Goal: Information Seeking & Learning: Check status

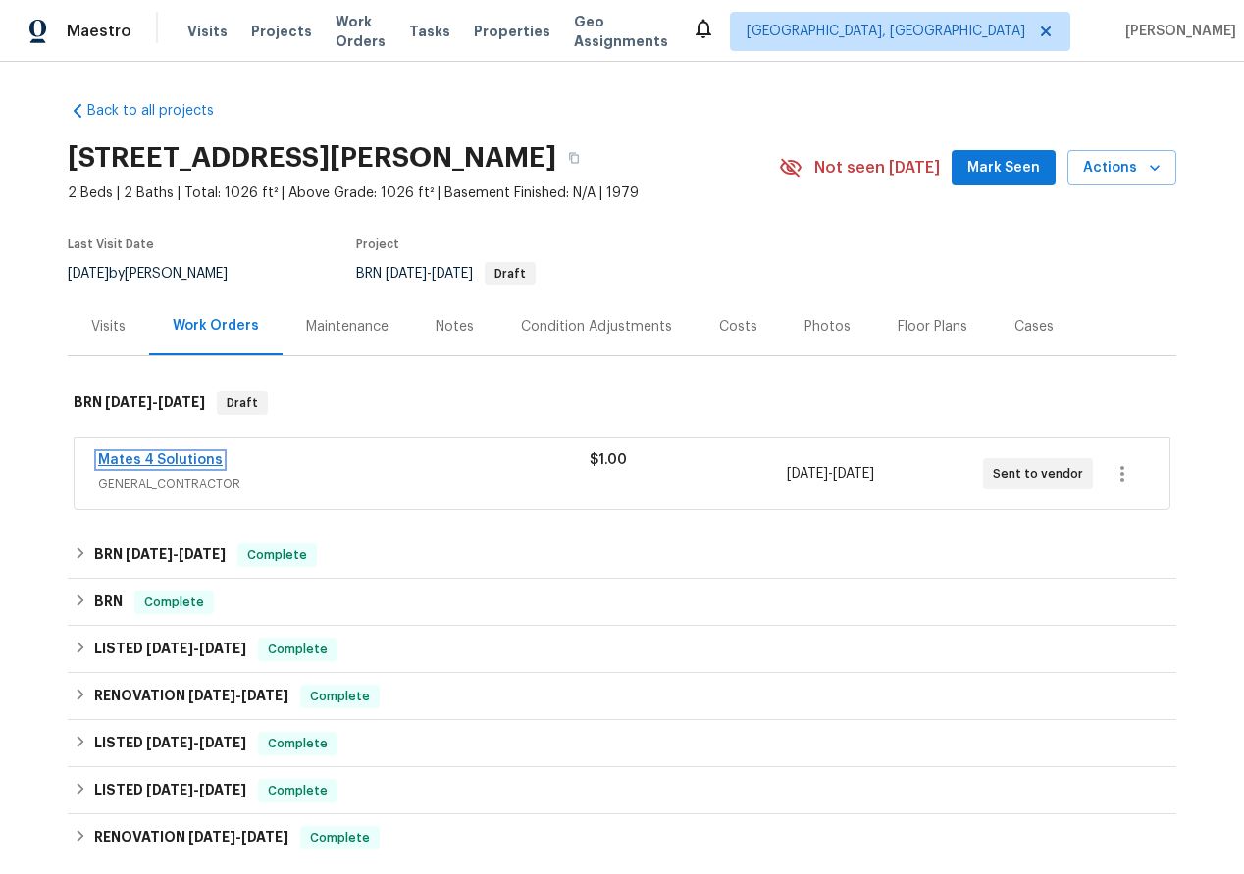
click at [132, 457] on link "Mates 4 Solutions" at bounding box center [160, 460] width 125 height 14
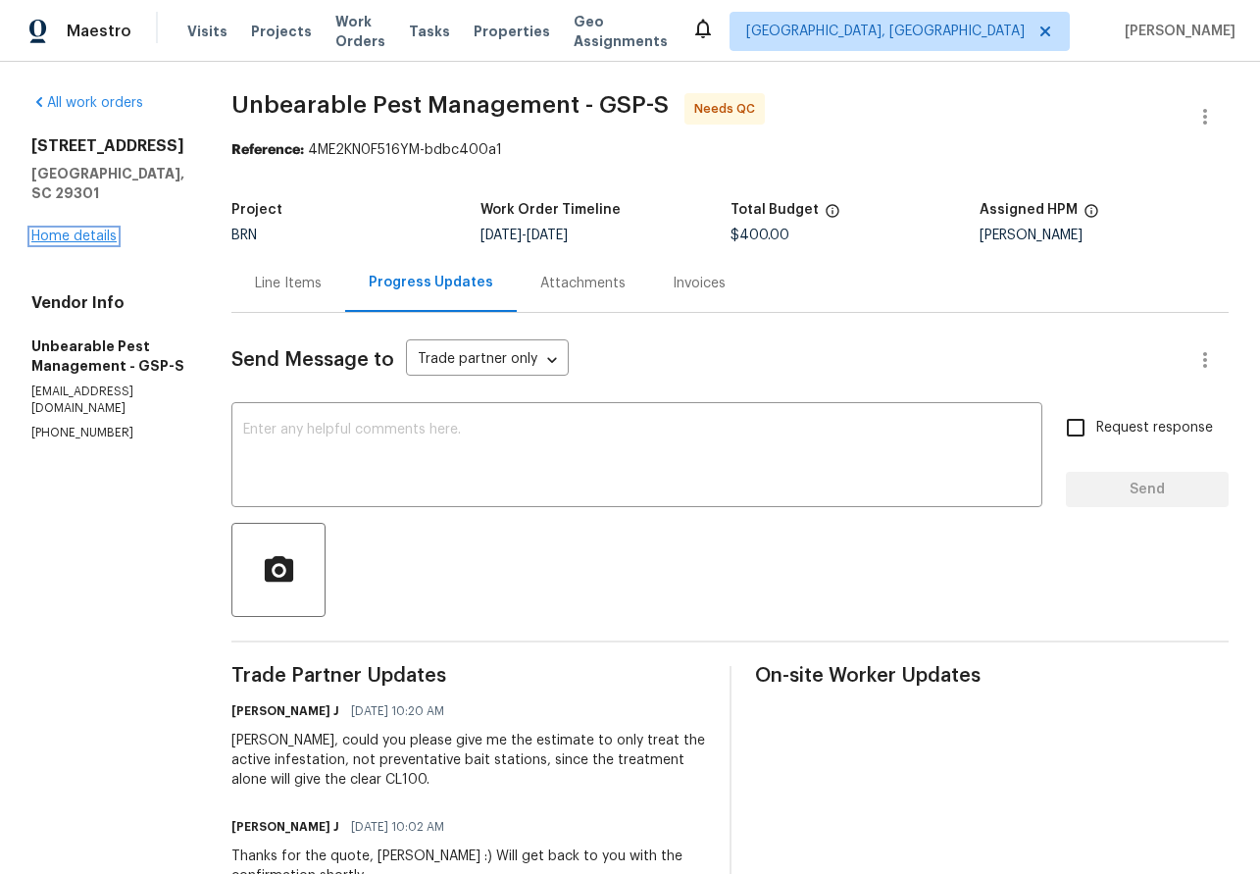
click at [74, 230] on link "Home details" at bounding box center [73, 237] width 85 height 14
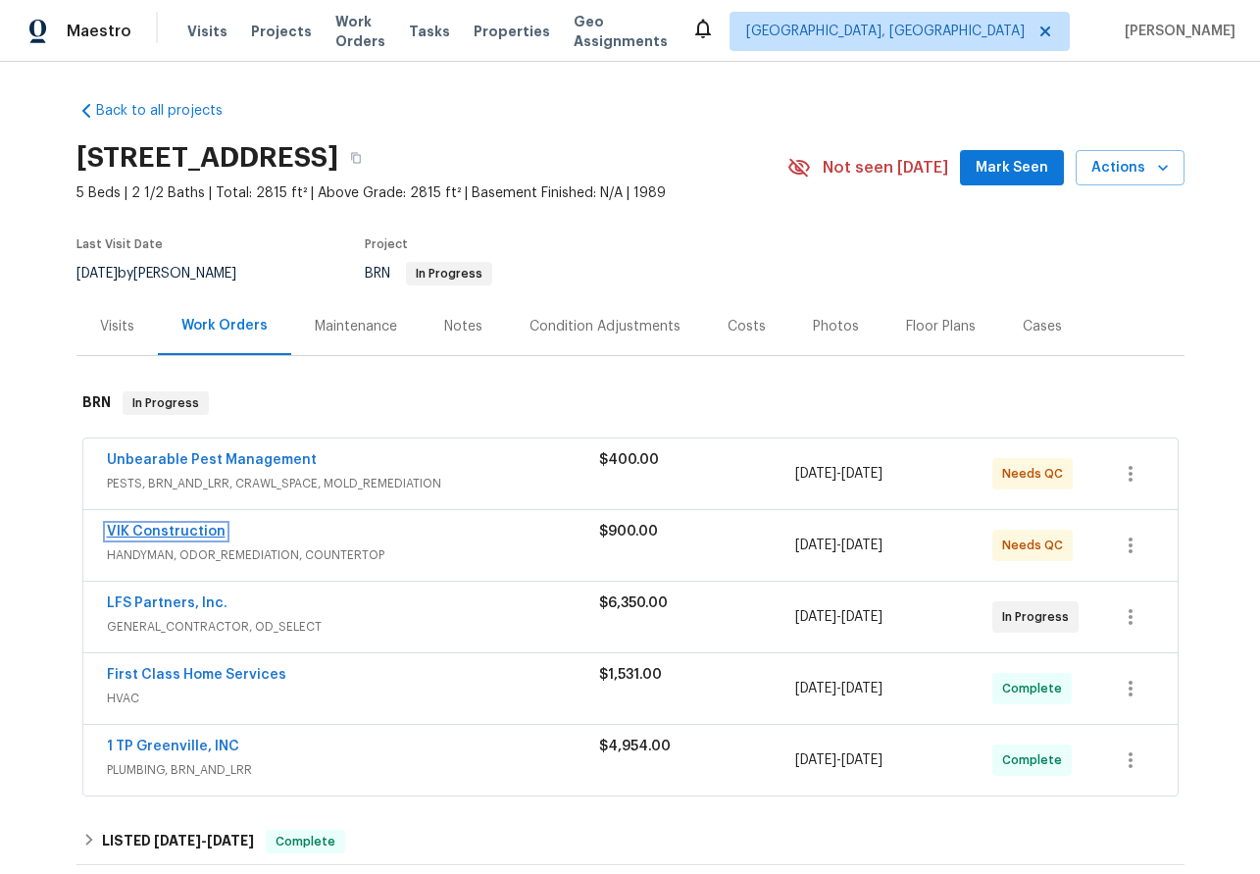
click at [162, 532] on link "VIK Construction" at bounding box center [166, 532] width 119 height 14
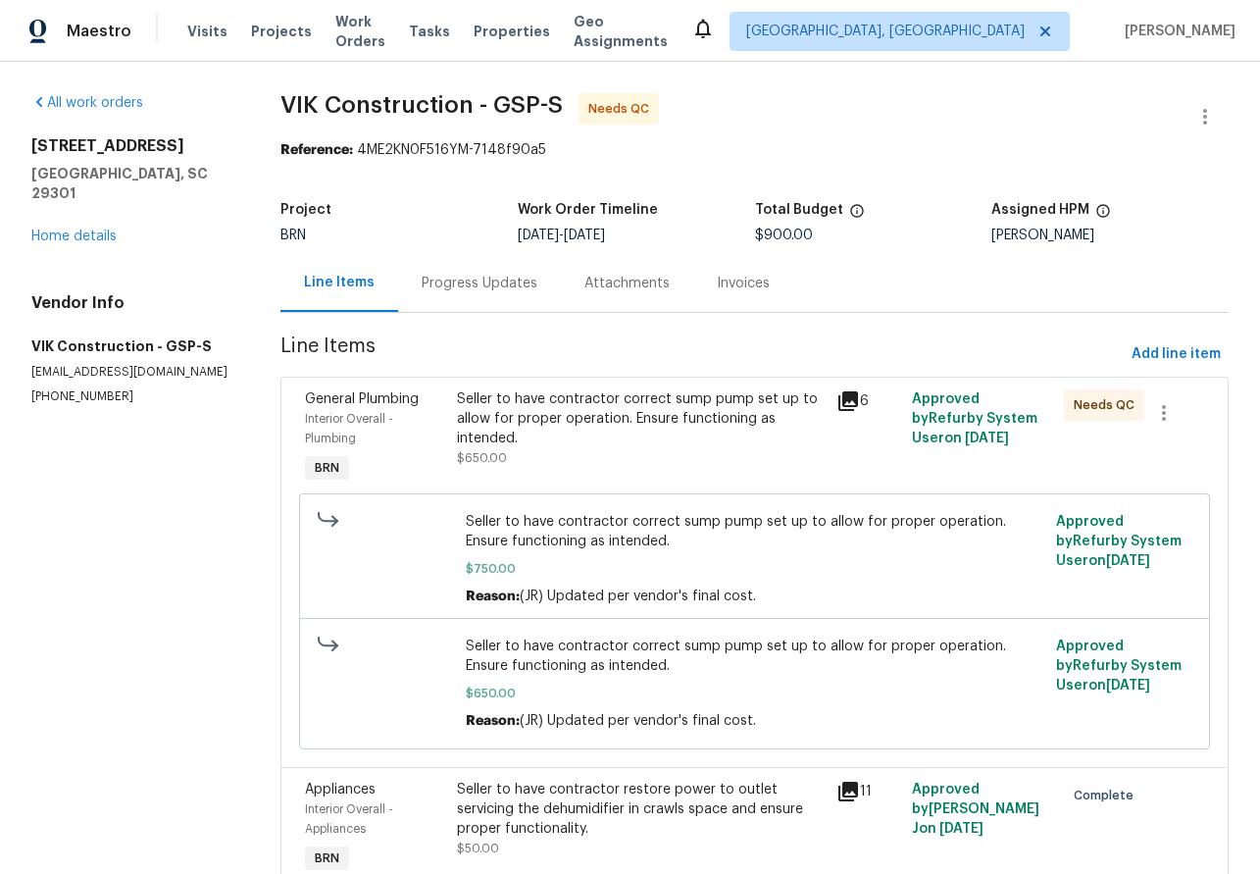
click at [483, 277] on div "Progress Updates" at bounding box center [480, 284] width 116 height 20
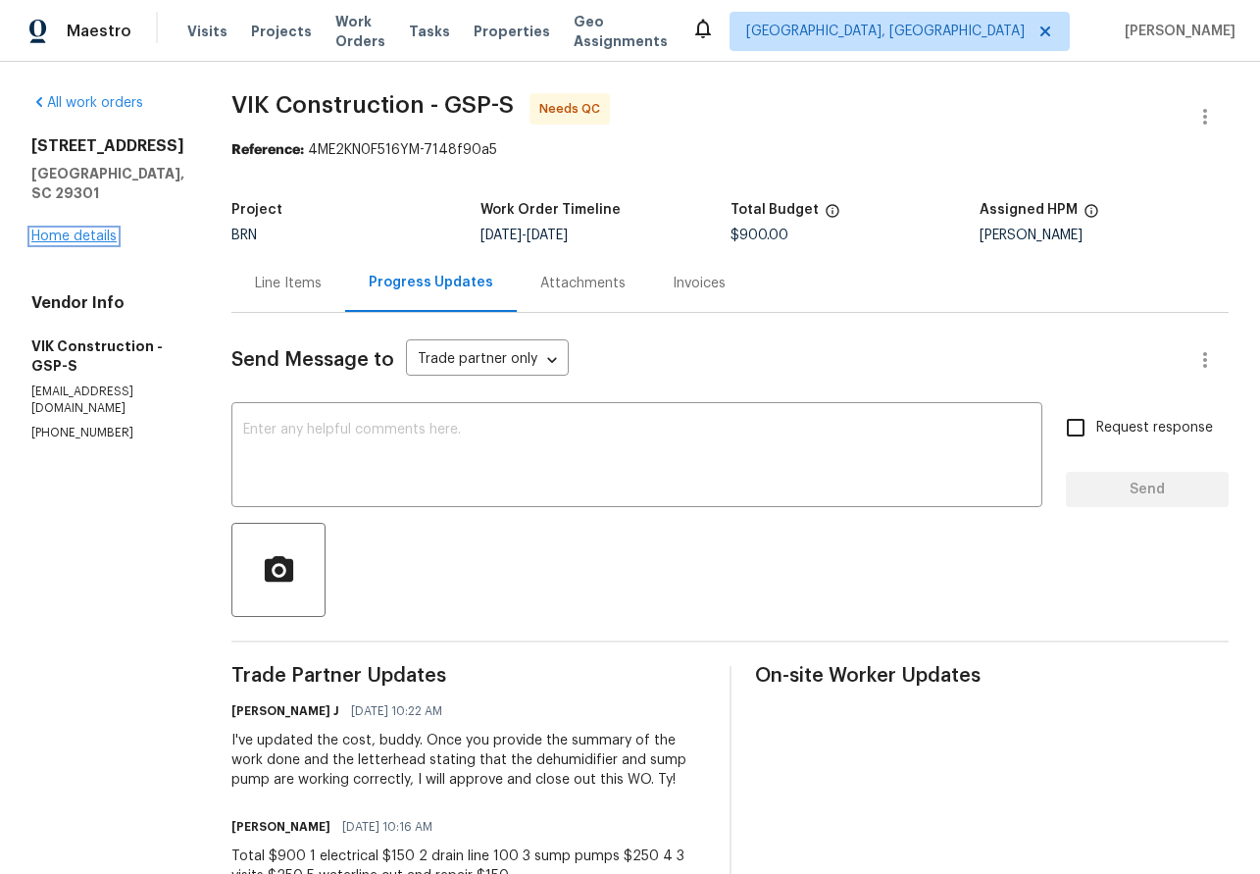
click at [64, 230] on link "Home details" at bounding box center [73, 237] width 85 height 14
